Goal: Complete application form

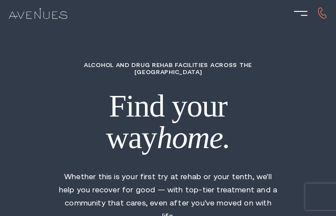
type input "irUImjtCbhFvaE"
type input "QdnJFVvIIq"
type input "KFbnXbxMwCC"
type input "yTYuEKstFKQO"
type input "ladBXoodEjH"
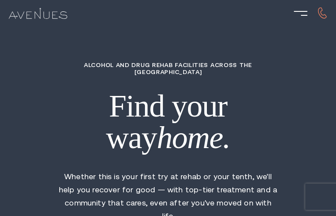
type input "6555058571"
type input "[EMAIL_ADDRESS][DOMAIN_NAME]"
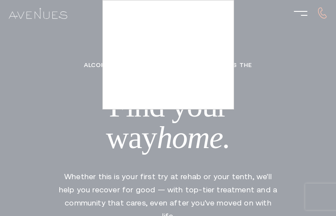
type input "kFYUkbTdqpJE"
type input "2226452109"
type input "[EMAIL_ADDRESS][DOMAIN_NAME]"
type input "oQHgLvXEL"
radio input "true"
